Goal: Find specific page/section: Find specific page/section

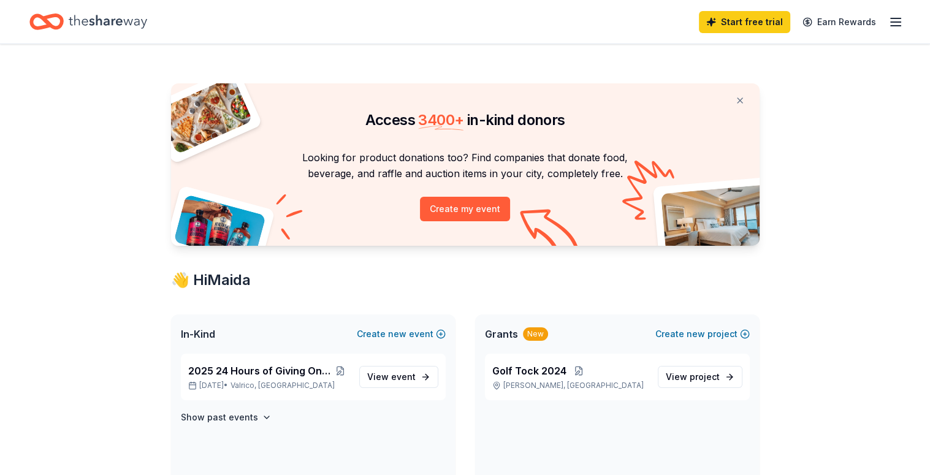
scroll to position [123, 0]
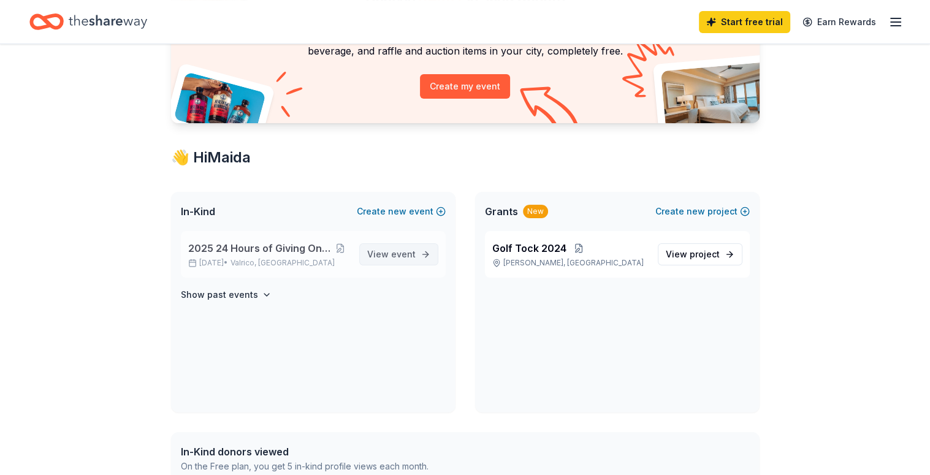
click at [386, 251] on span "View event" at bounding box center [391, 254] width 48 height 15
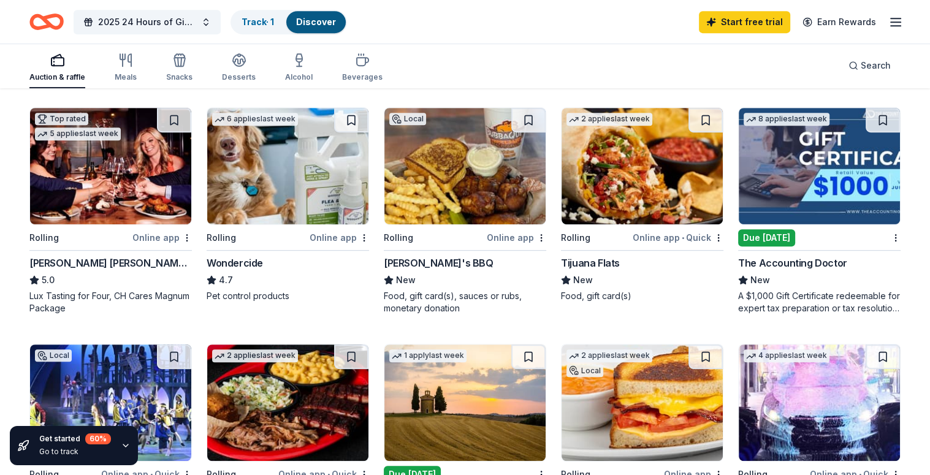
scroll to position [702, 0]
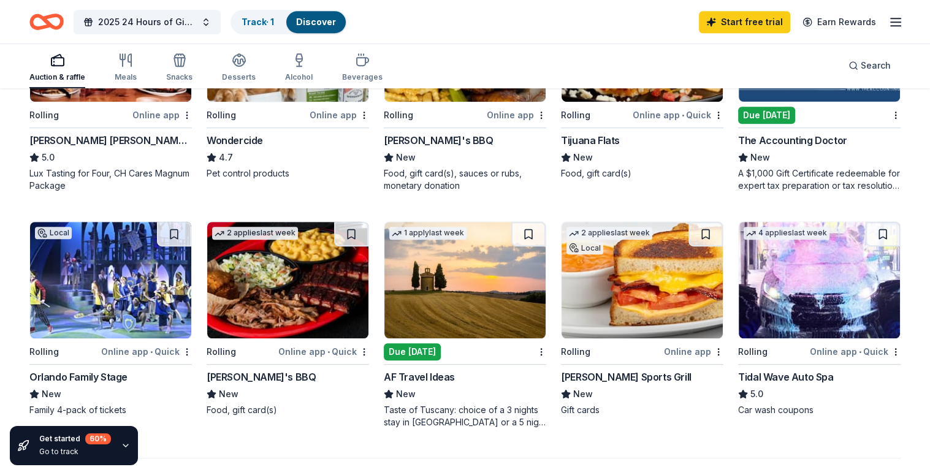
click at [54, 375] on div "Orlando Family Stage" at bounding box center [78, 377] width 98 height 15
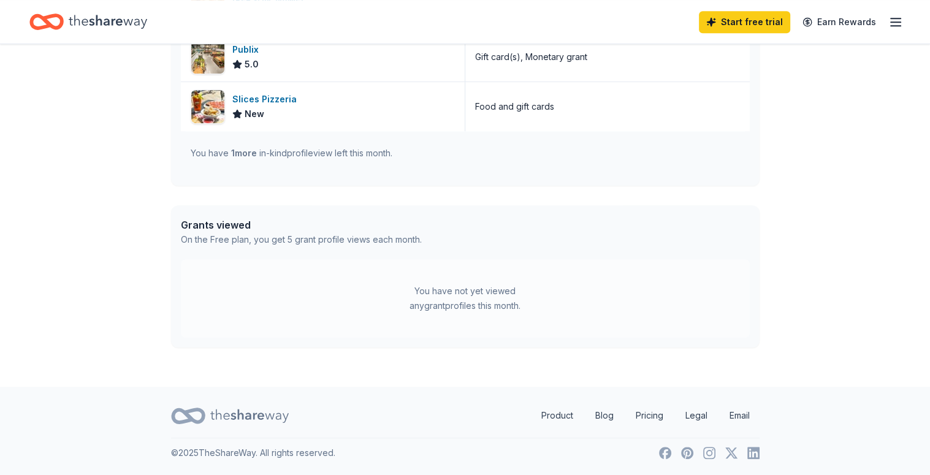
scroll to position [123, 0]
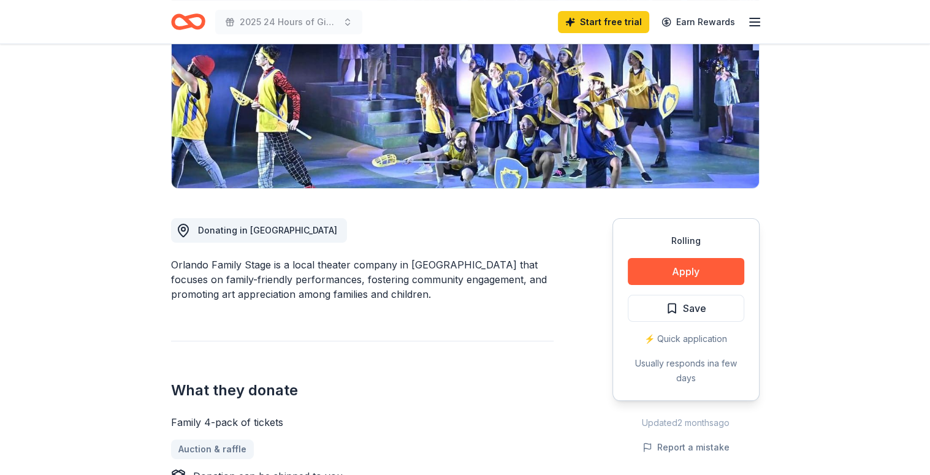
scroll to position [368, 0]
